Goal: Information Seeking & Learning: Compare options

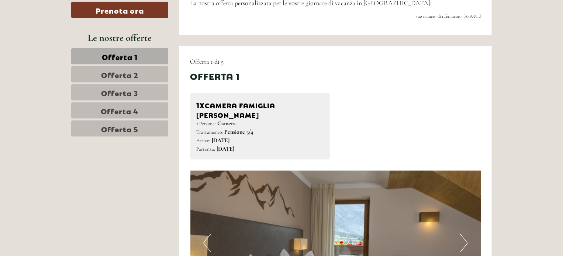
scroll to position [369, 0]
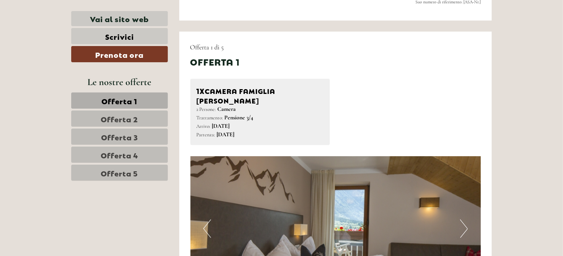
click at [118, 118] on span "Offerta 2" at bounding box center [119, 119] width 37 height 10
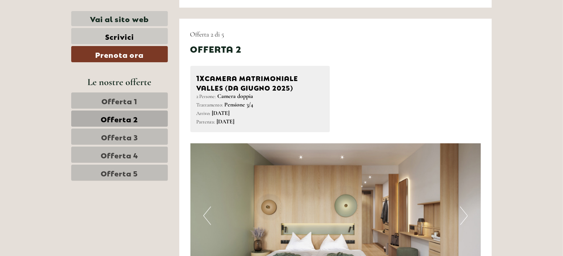
scroll to position [364, 0]
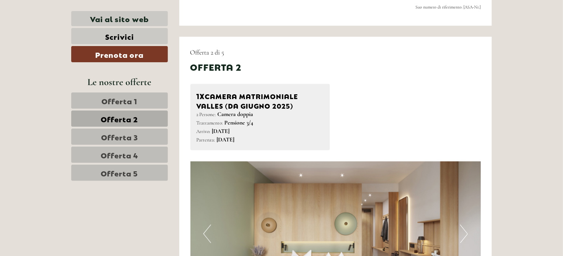
click at [117, 99] on span "Offerta 1" at bounding box center [120, 101] width 36 height 10
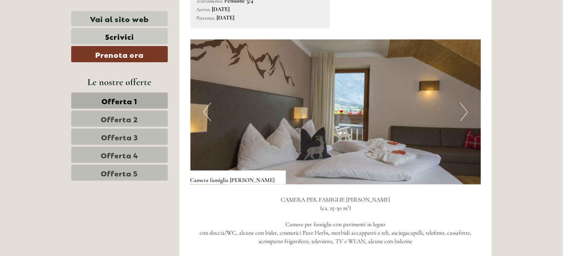
scroll to position [474, 0]
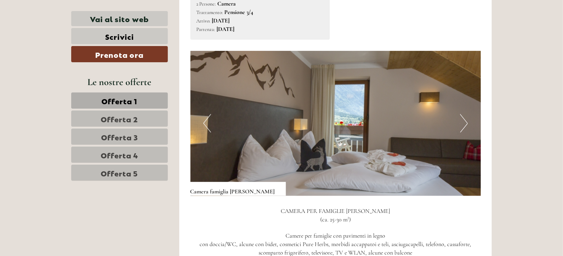
click at [466, 114] on button "Next" at bounding box center [464, 123] width 8 height 18
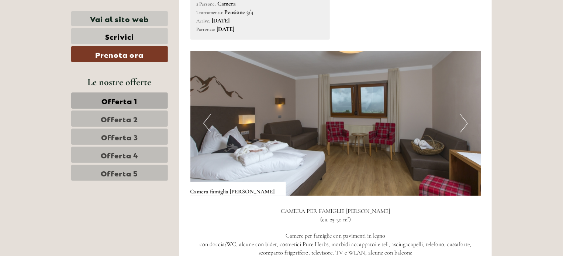
click at [466, 114] on button "Next" at bounding box center [464, 123] width 8 height 18
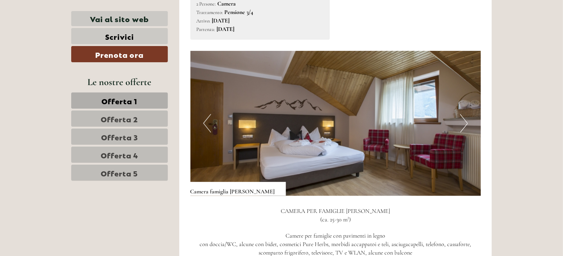
click at [466, 114] on button "Next" at bounding box center [464, 123] width 8 height 18
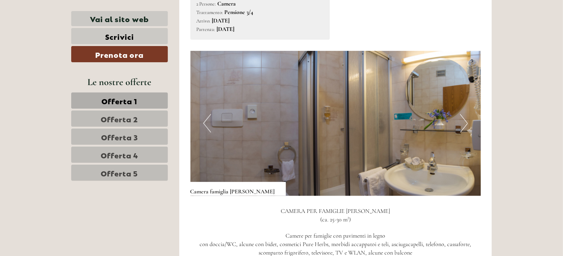
click at [466, 114] on button "Next" at bounding box center [464, 123] width 8 height 18
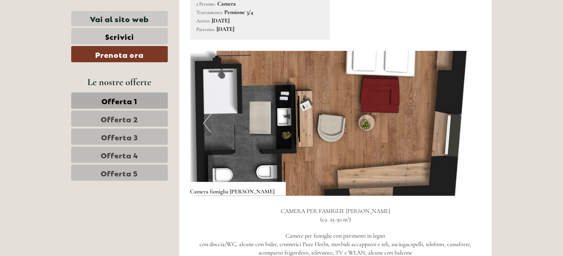
scroll to position [511, 0]
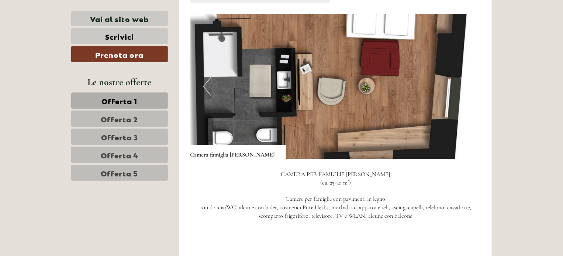
click at [125, 115] on span "Offerta 2" at bounding box center [119, 119] width 37 height 10
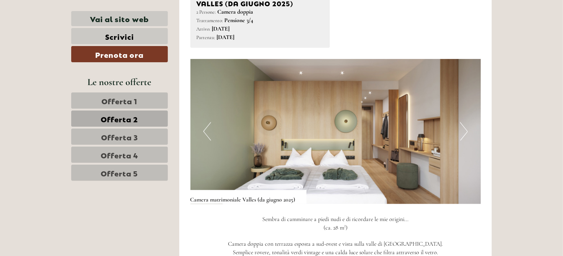
scroll to position [474, 0]
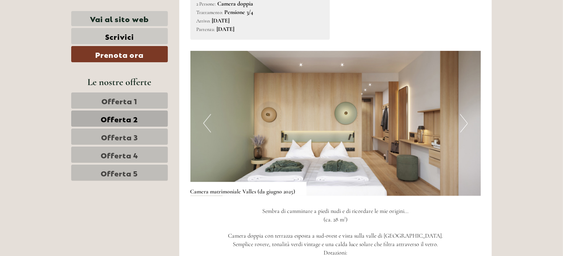
click at [464, 121] on button "Next" at bounding box center [464, 123] width 8 height 18
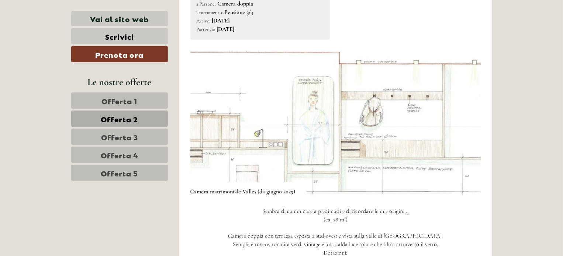
click at [480, 116] on img at bounding box center [335, 123] width 291 height 145
click at [472, 129] on img at bounding box center [335, 123] width 291 height 145
click at [473, 126] on img at bounding box center [335, 123] width 291 height 145
click at [207, 121] on button "Previous" at bounding box center [207, 123] width 8 height 18
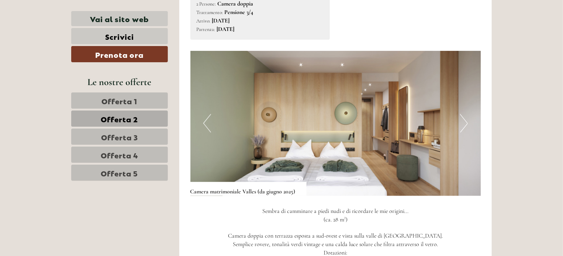
click at [204, 123] on button "Previous" at bounding box center [207, 123] width 8 height 18
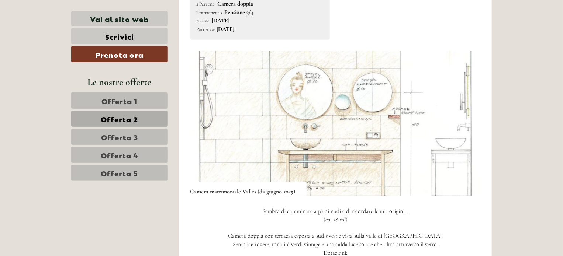
click at [189, 123] on div "Offerta 2 di 5 Offerta 2 1x Camera matrimoniale [PERSON_NAME] (da [DATE]) 2 Per…" at bounding box center [335, 170] width 313 height 488
click at [202, 121] on img at bounding box center [335, 123] width 291 height 145
click at [457, 121] on img at bounding box center [335, 123] width 291 height 145
click at [461, 121] on button "Next" at bounding box center [464, 123] width 8 height 18
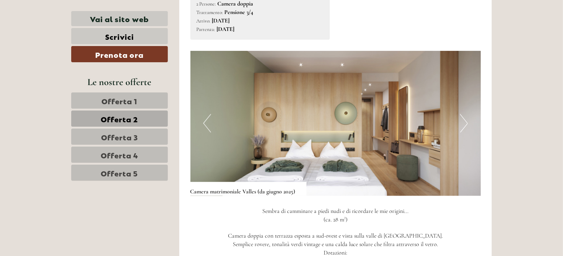
click at [467, 124] on button "Next" at bounding box center [464, 123] width 8 height 18
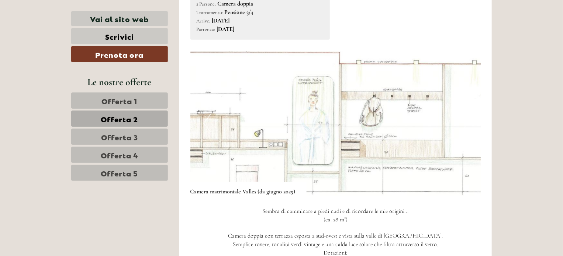
click at [467, 125] on button "Next" at bounding box center [464, 123] width 8 height 18
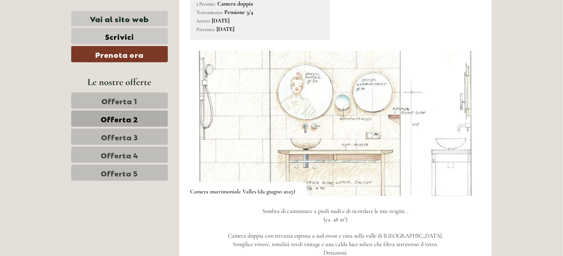
click at [469, 124] on img at bounding box center [335, 123] width 291 height 145
click at [473, 127] on img at bounding box center [335, 123] width 291 height 145
click at [465, 121] on button "Next" at bounding box center [464, 123] width 8 height 18
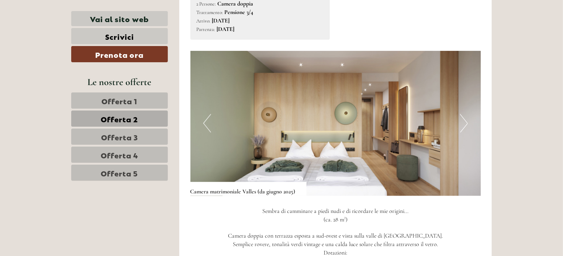
click at [451, 118] on img at bounding box center [335, 123] width 291 height 145
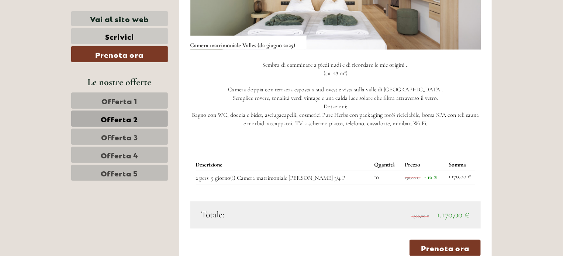
scroll to position [622, 0]
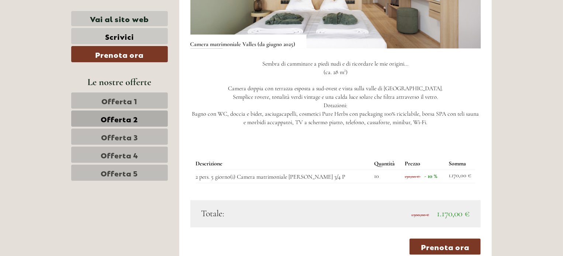
click at [119, 136] on span "Offerta 3" at bounding box center [119, 137] width 37 height 10
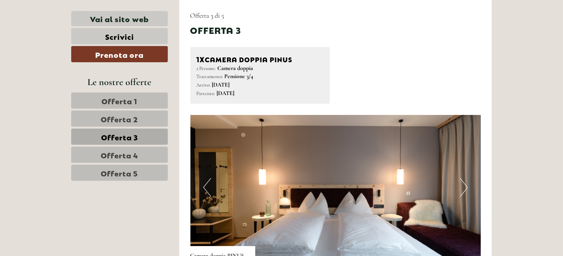
click at [466, 186] on button "Next" at bounding box center [464, 188] width 8 height 18
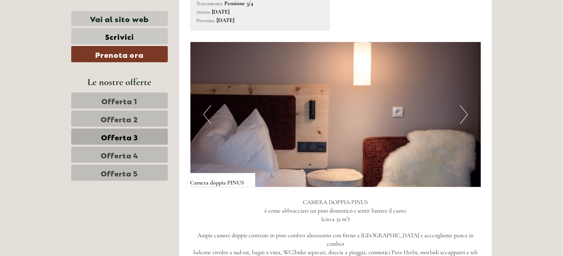
scroll to position [474, 0]
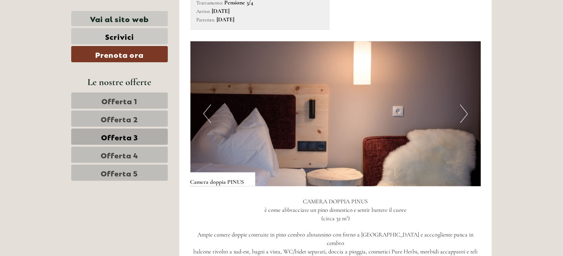
click at [467, 113] on button "Next" at bounding box center [464, 114] width 8 height 18
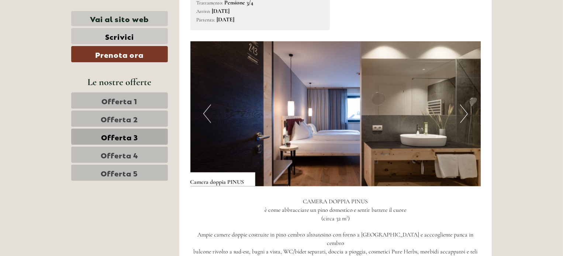
click at [466, 112] on button "Next" at bounding box center [464, 114] width 8 height 18
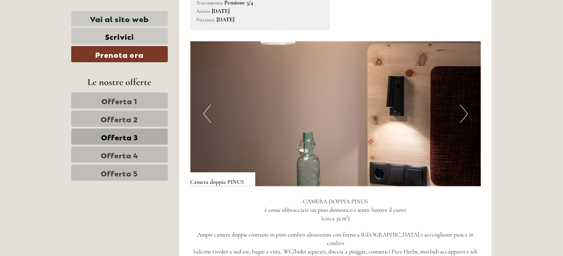
click at [466, 112] on button "Next" at bounding box center [464, 114] width 8 height 18
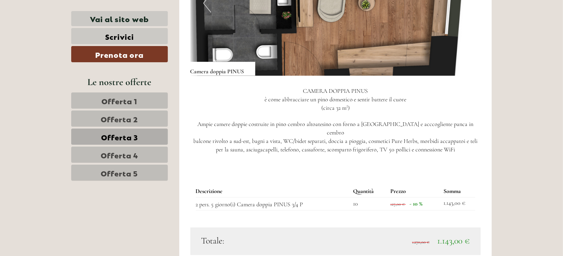
scroll to position [622, 0]
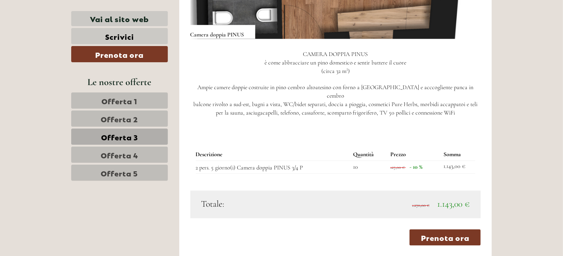
click at [116, 153] on span "Offerta 4" at bounding box center [120, 155] width 38 height 10
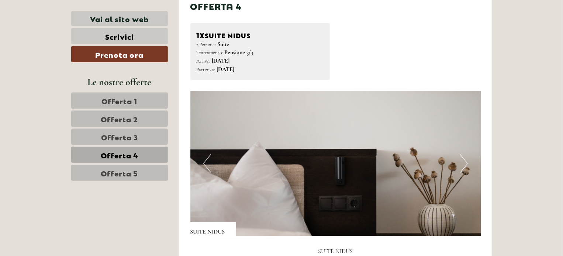
scroll to position [474, 0]
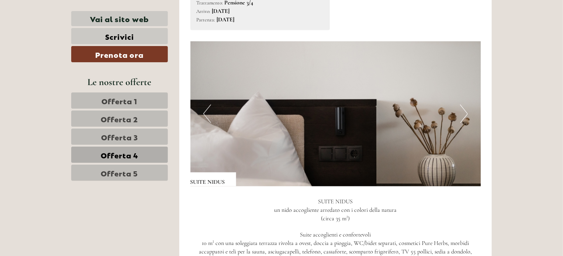
click at [466, 111] on button "Next" at bounding box center [464, 114] width 8 height 18
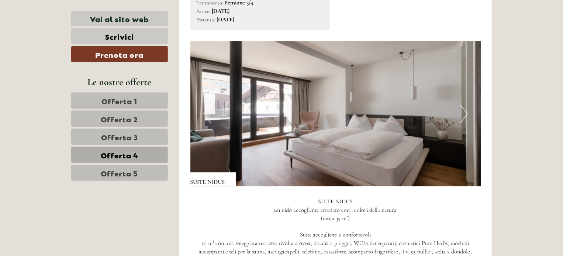
click at [467, 111] on button "Next" at bounding box center [464, 114] width 8 height 18
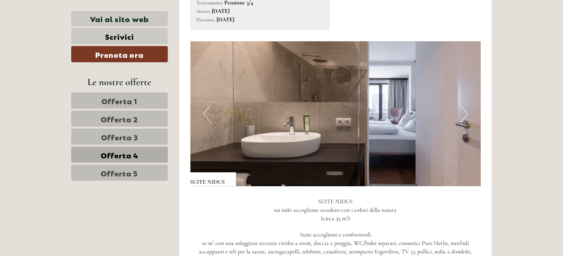
click at [467, 111] on button "Next" at bounding box center [464, 114] width 8 height 18
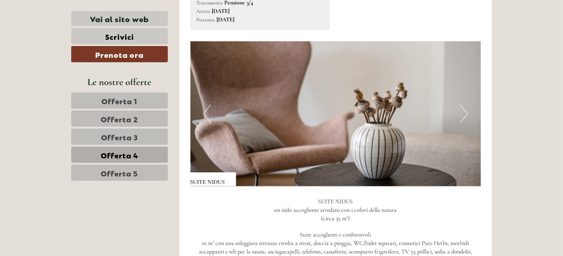
click at [467, 111] on button "Next" at bounding box center [464, 114] width 8 height 18
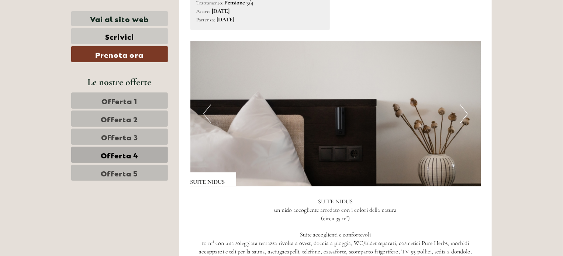
click at [467, 111] on button "Next" at bounding box center [464, 114] width 8 height 18
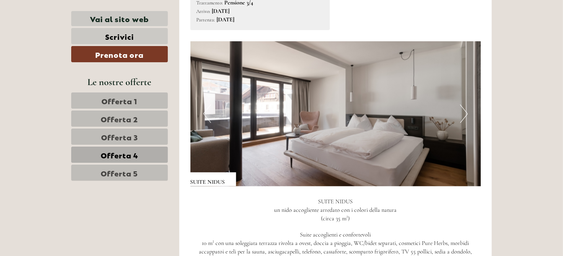
click at [467, 111] on button "Next" at bounding box center [464, 114] width 8 height 18
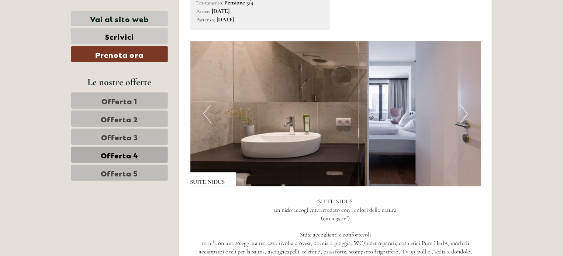
click at [467, 111] on button "Next" at bounding box center [464, 114] width 8 height 18
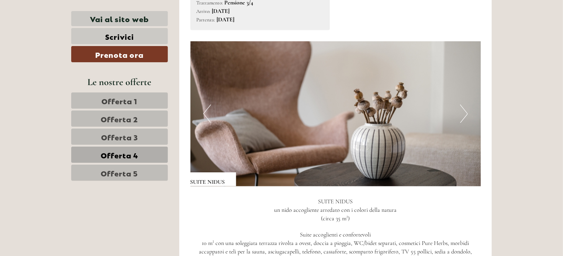
click at [467, 111] on button "Next" at bounding box center [464, 114] width 8 height 18
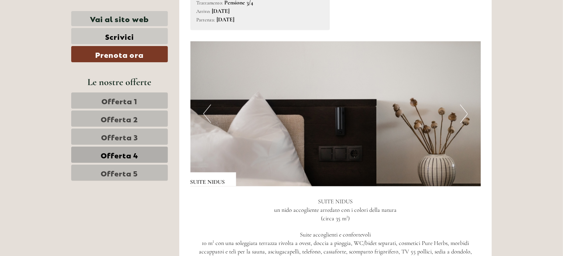
click at [467, 111] on button "Next" at bounding box center [464, 114] width 8 height 18
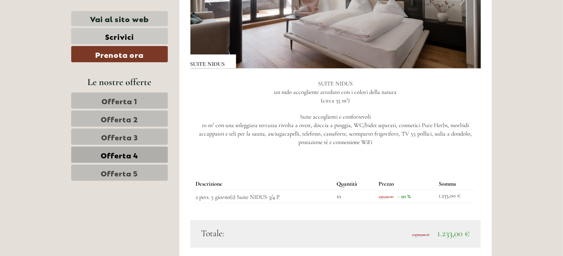
scroll to position [622, 0]
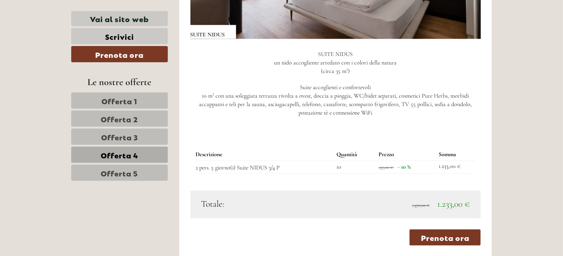
click at [121, 173] on span "Offerta 5" at bounding box center [119, 173] width 37 height 10
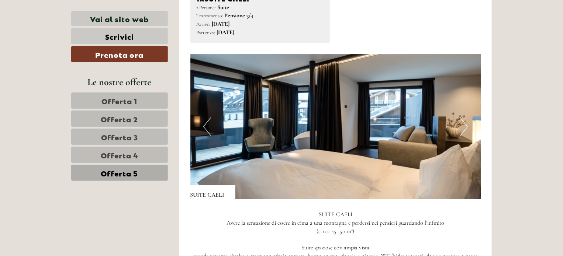
scroll to position [474, 0]
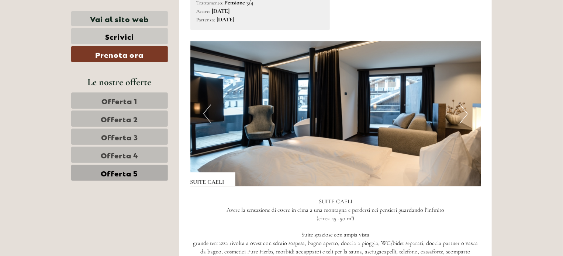
click at [465, 111] on button "Next" at bounding box center [464, 114] width 8 height 18
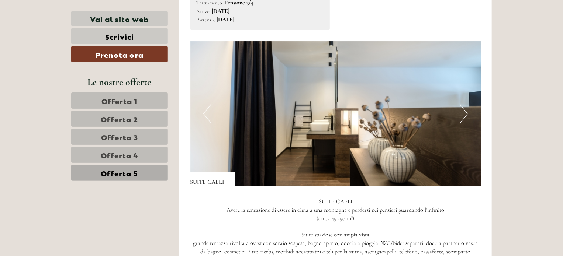
click at [465, 111] on button "Next" at bounding box center [464, 114] width 8 height 18
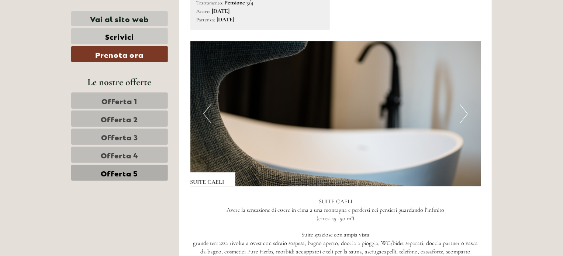
click at [465, 111] on button "Next" at bounding box center [464, 114] width 8 height 18
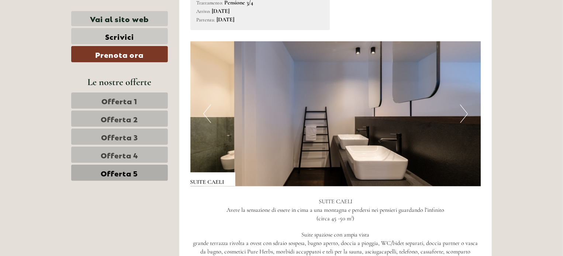
click at [466, 111] on button "Next" at bounding box center [464, 114] width 8 height 18
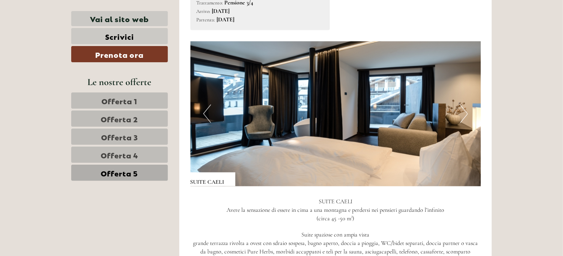
click at [467, 112] on button "Next" at bounding box center [464, 114] width 8 height 18
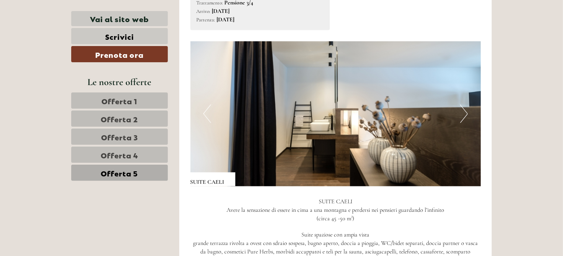
click at [467, 112] on button "Next" at bounding box center [464, 114] width 8 height 18
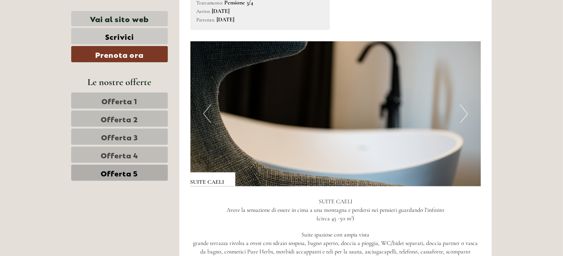
click at [466, 110] on button "Next" at bounding box center [464, 114] width 8 height 18
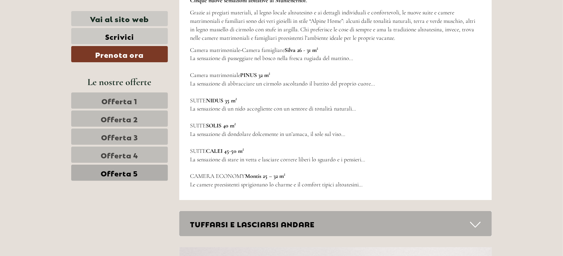
scroll to position [1249, 0]
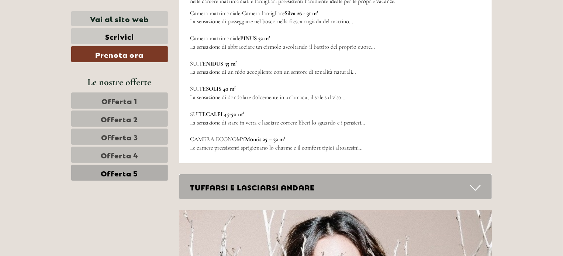
click at [127, 134] on span "Offerta 3" at bounding box center [119, 137] width 37 height 10
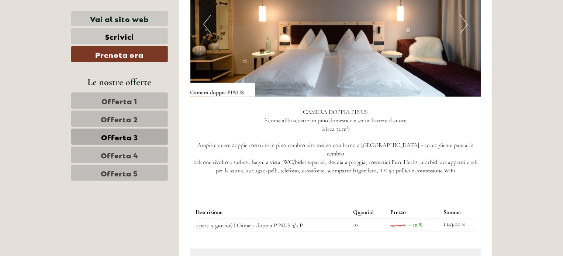
scroll to position [585, 0]
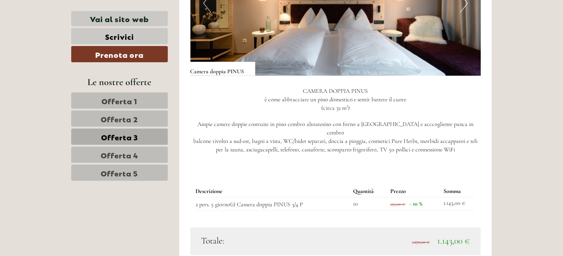
click at [112, 101] on span "Offerta 1" at bounding box center [120, 101] width 36 height 10
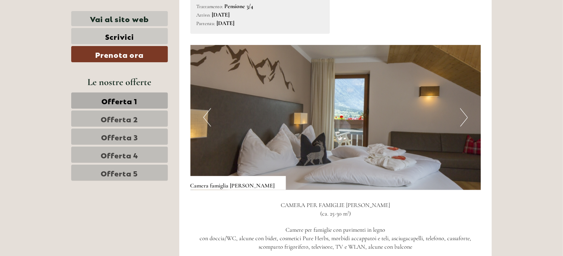
scroll to position [511, 0]
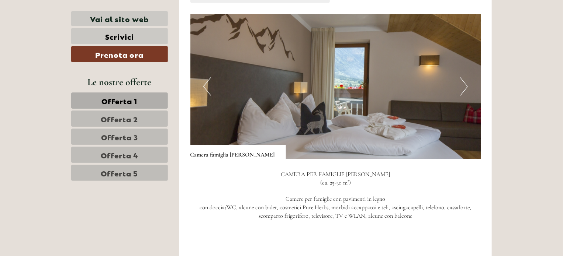
click at [127, 118] on span "Offerta 2" at bounding box center [119, 119] width 37 height 10
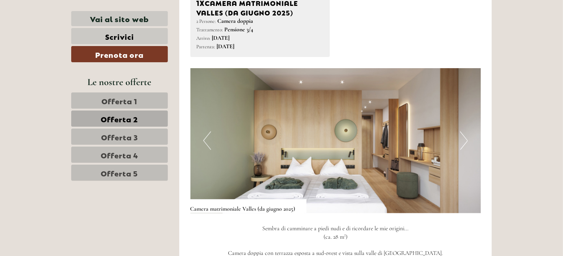
scroll to position [659, 0]
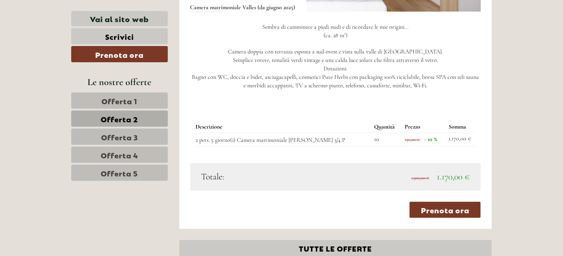
click at [122, 99] on span "Offerta 1" at bounding box center [120, 101] width 36 height 10
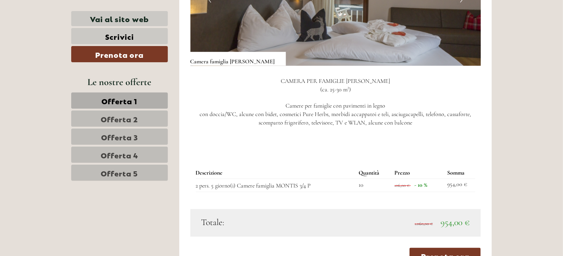
scroll to position [622, 0]
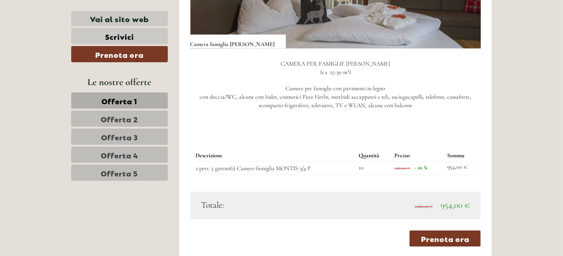
click at [114, 117] on span "Offerta 2" at bounding box center [119, 119] width 37 height 10
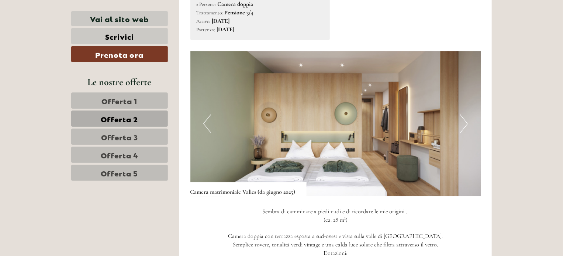
scroll to position [474, 0]
click at [467, 123] on button "Next" at bounding box center [464, 123] width 8 height 18
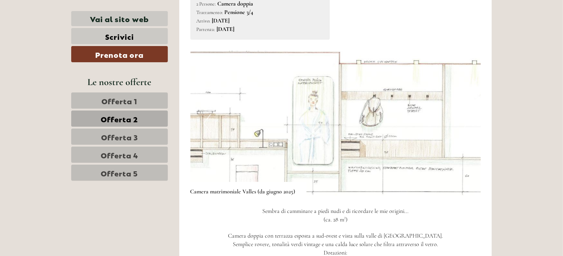
click at [205, 119] on button "Previous" at bounding box center [207, 123] width 8 height 18
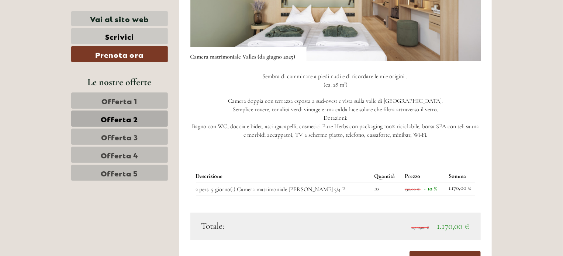
scroll to position [622, 0]
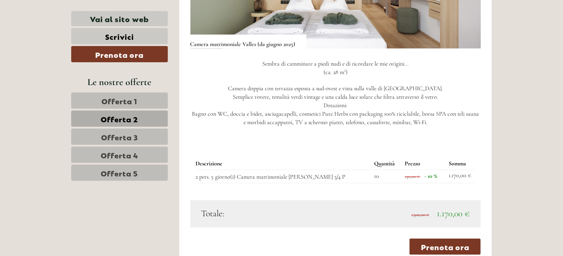
click at [125, 134] on span "Offerta 3" at bounding box center [119, 137] width 37 height 10
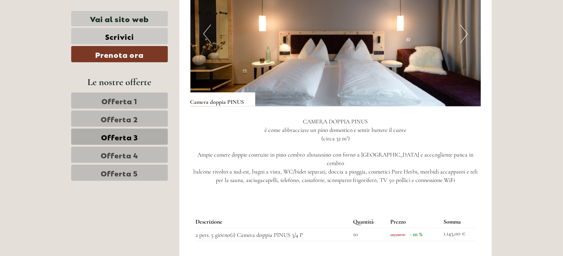
scroll to position [659, 0]
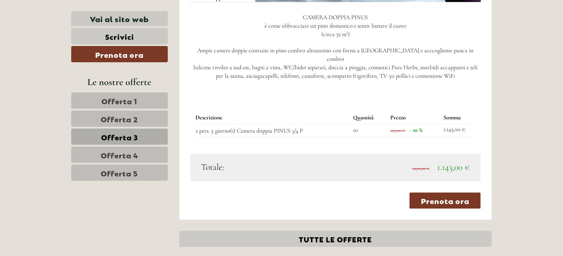
click at [111, 155] on span "Offerta 4" at bounding box center [120, 155] width 38 height 10
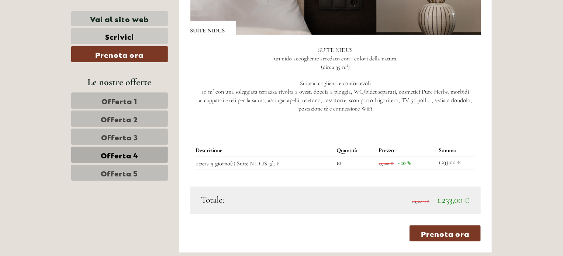
scroll to position [696, 0]
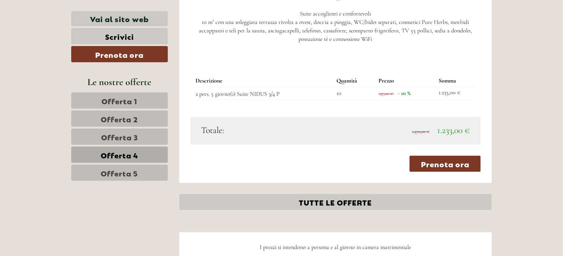
click at [112, 175] on span "Offerta 5" at bounding box center [119, 173] width 37 height 10
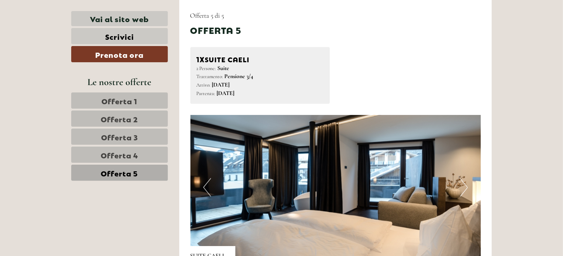
click at [124, 134] on span "Offerta 3" at bounding box center [119, 137] width 37 height 10
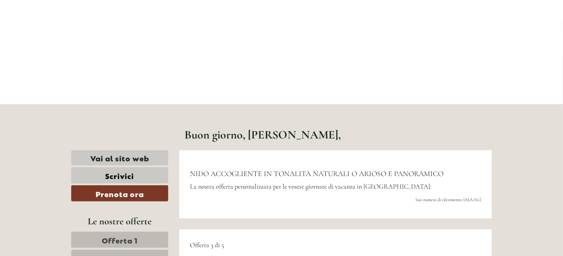
scroll to position [106, 0]
